Goal: Information Seeking & Learning: Learn about a topic

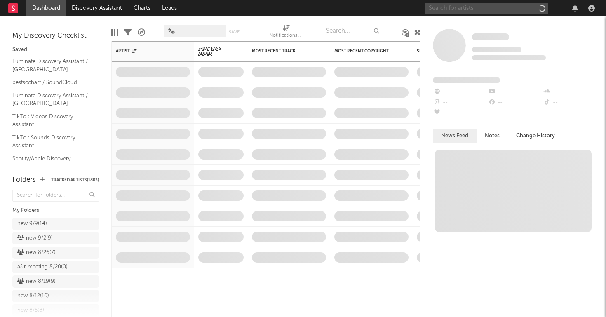
drag, startPoint x: 473, startPoint y: 12, endPoint x: 441, endPoint y: 4, distance: 33.2
click at [441, 4] on input "text" at bounding box center [487, 8] width 124 height 10
paste input "[URL][DOMAIN_NAME]"
click at [447, 7] on input "[URL][DOMAIN_NAME]" at bounding box center [487, 8] width 124 height 10
click at [445, 9] on input "[URL][DOMAIN_NAME]" at bounding box center [487, 8] width 124 height 10
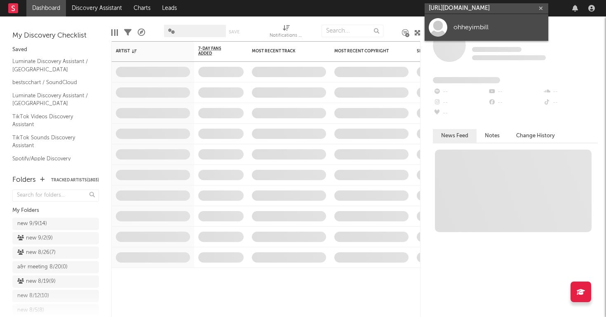
type input "[URL][DOMAIN_NAME]"
click at [447, 28] on link "ohheyimbill" at bounding box center [487, 27] width 124 height 27
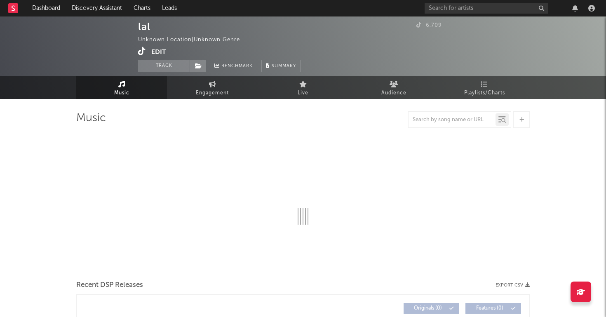
select select "1w"
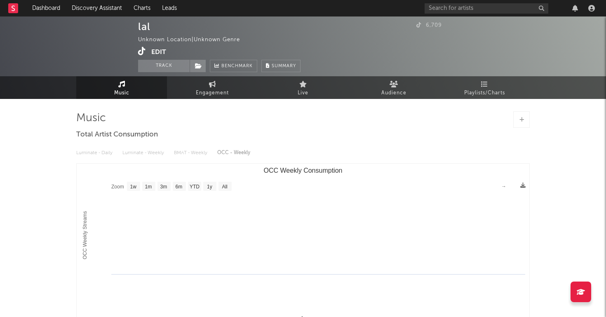
click at [146, 82] on link "Music" at bounding box center [121, 87] width 91 height 23
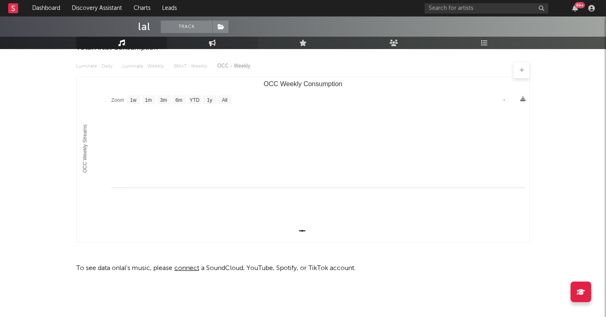
scroll to position [87, 0]
click at [219, 41] on link "Engagement" at bounding box center [212, 43] width 91 height 12
select select "1w"
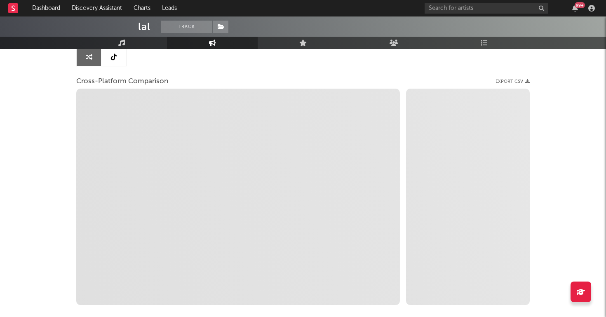
click at [125, 58] on link at bounding box center [113, 56] width 25 height 19
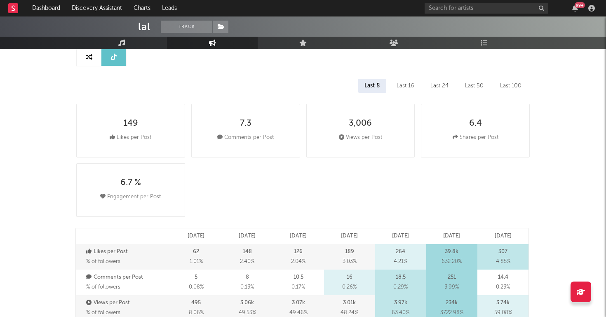
select select "1w"
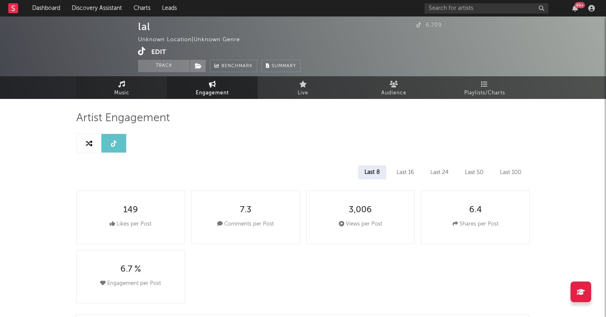
click at [132, 94] on link "Music" at bounding box center [121, 87] width 91 height 23
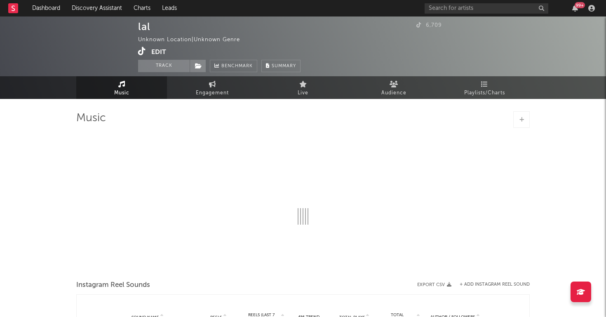
select select "1w"
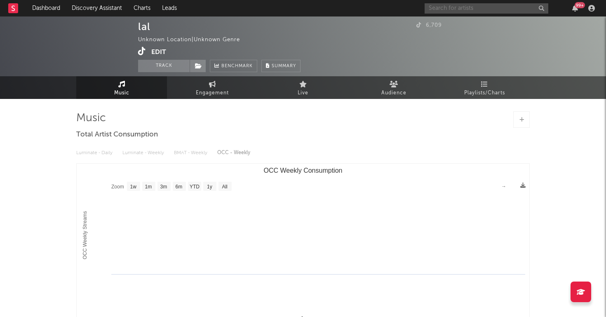
click at [444, 11] on input "text" at bounding box center [487, 8] width 124 height 10
paste input "[URL][DOMAIN_NAME]"
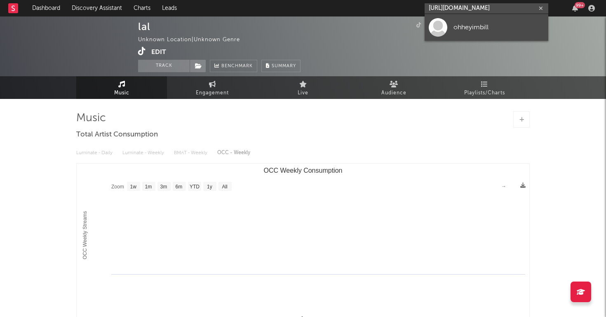
type input "[URL][DOMAIN_NAME]"
click at [456, 26] on div "ohheyimbill" at bounding box center [498, 27] width 91 height 10
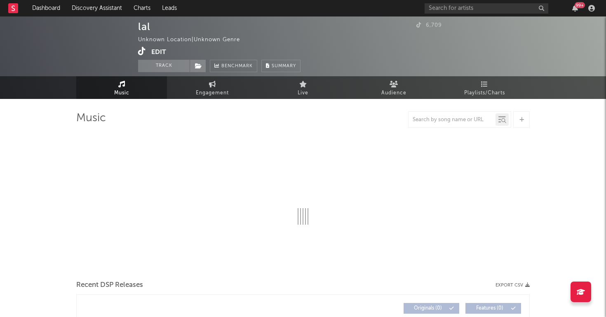
select select "1w"
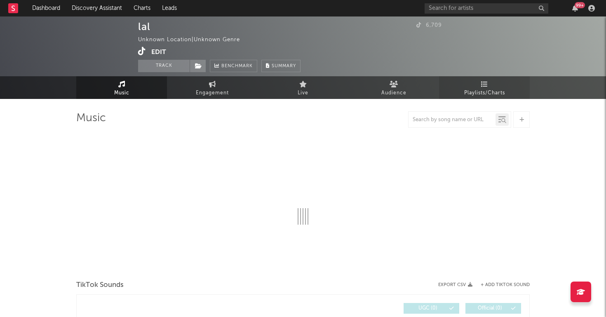
select select "1w"
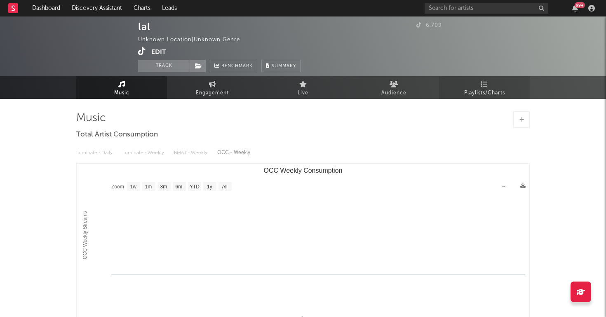
click at [478, 84] on link "Playlists/Charts" at bounding box center [484, 87] width 91 height 23
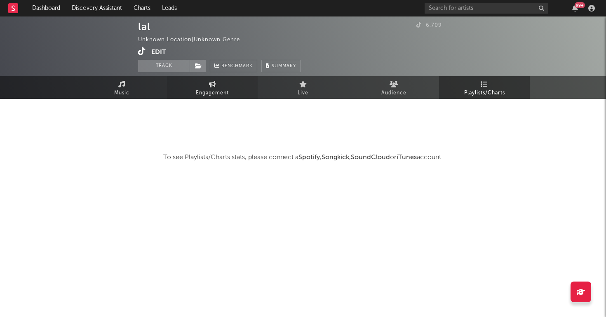
click at [219, 89] on span "Engagement" at bounding box center [212, 93] width 33 height 10
select select "1w"
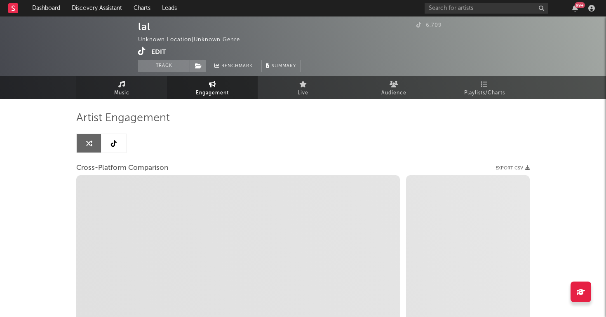
click at [140, 85] on link "Music" at bounding box center [121, 87] width 91 height 23
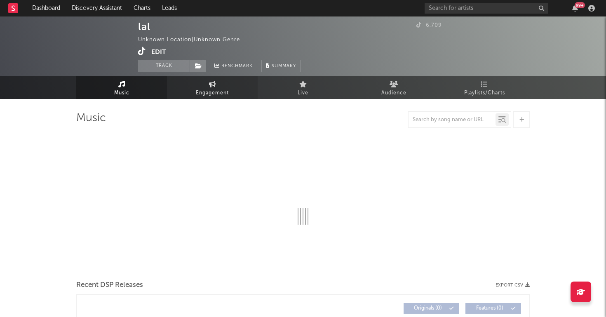
select select "1w"
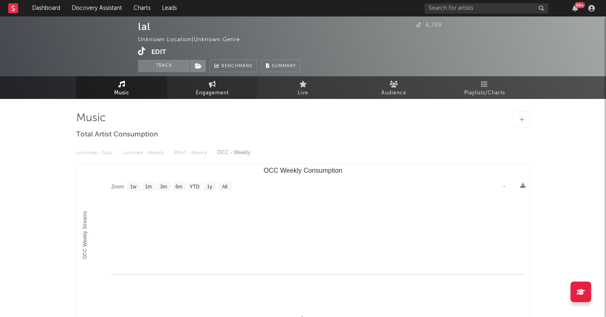
click at [209, 91] on span "Engagement" at bounding box center [212, 93] width 33 height 10
select select "1w"
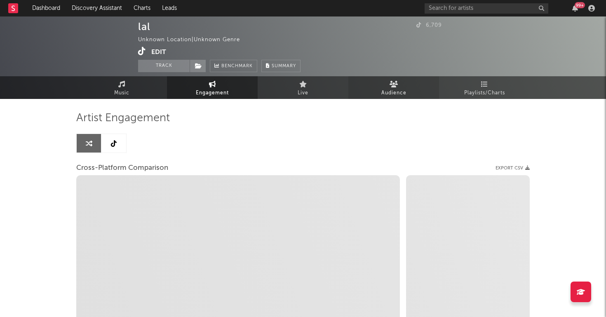
click at [411, 92] on link "Audience" at bounding box center [393, 87] width 91 height 23
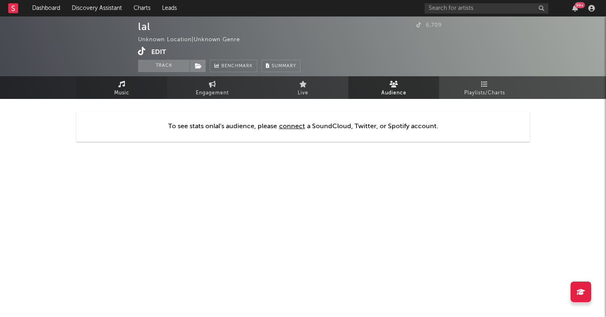
click at [123, 82] on icon at bounding box center [121, 84] width 7 height 7
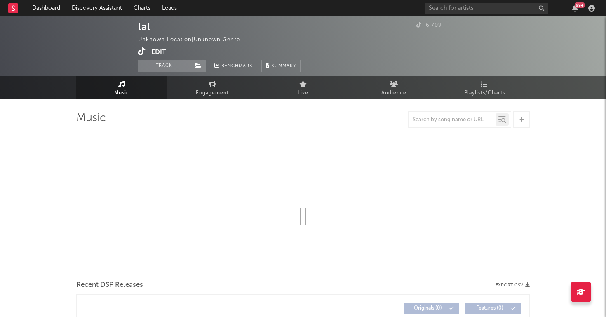
select select "1w"
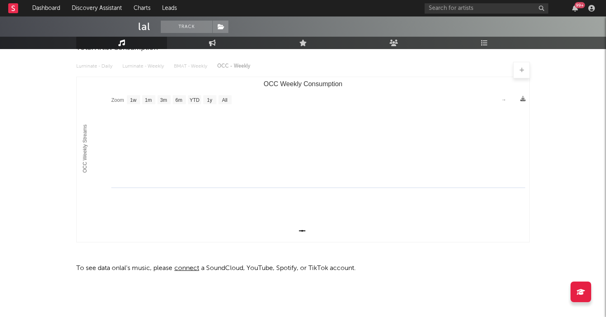
scroll to position [87, 0]
